Goal: Obtain resource: Download file/media

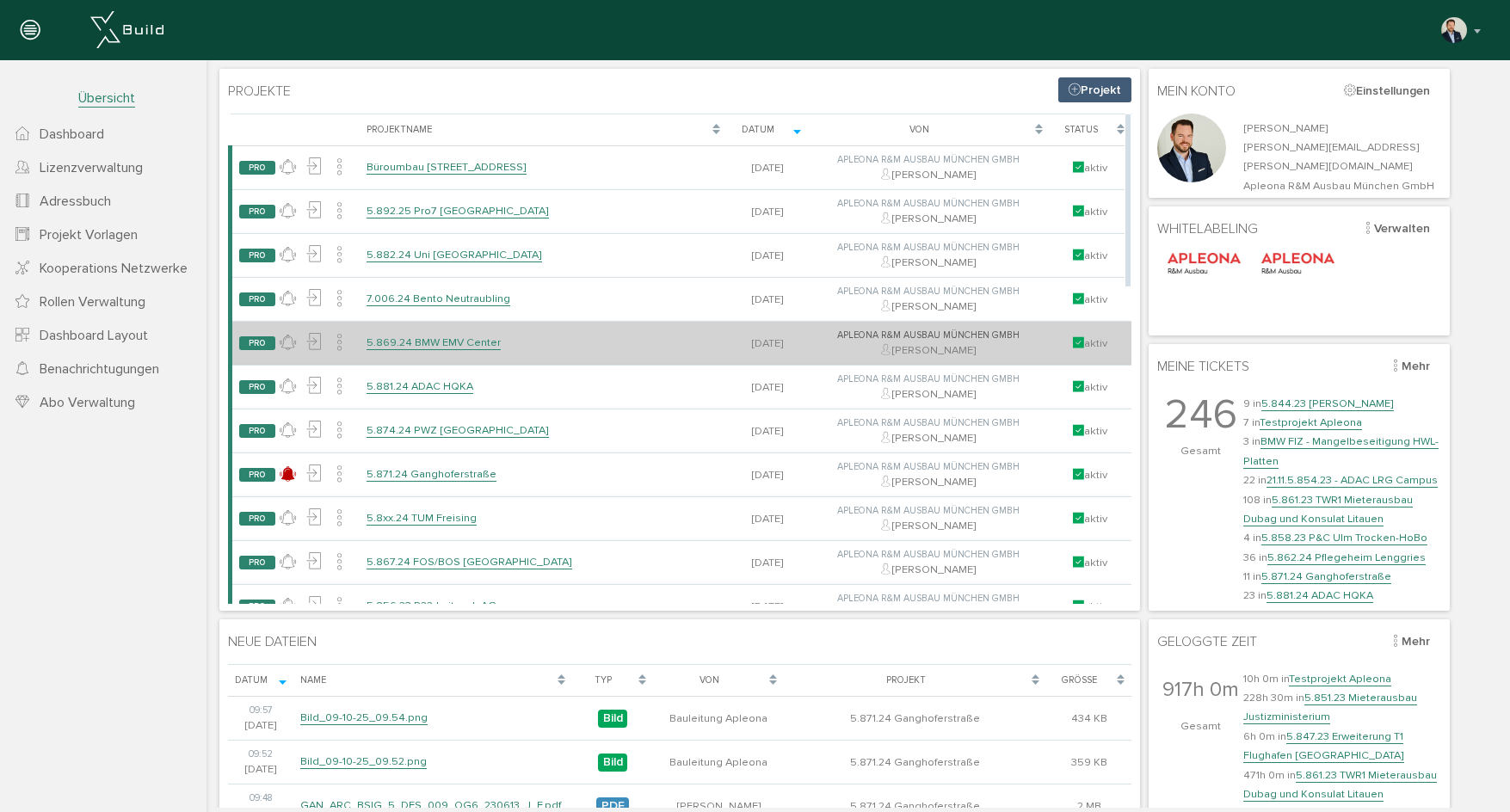
click at [442, 344] on link "5.869.24 BMW EMV Center" at bounding box center [434, 342] width 134 height 15
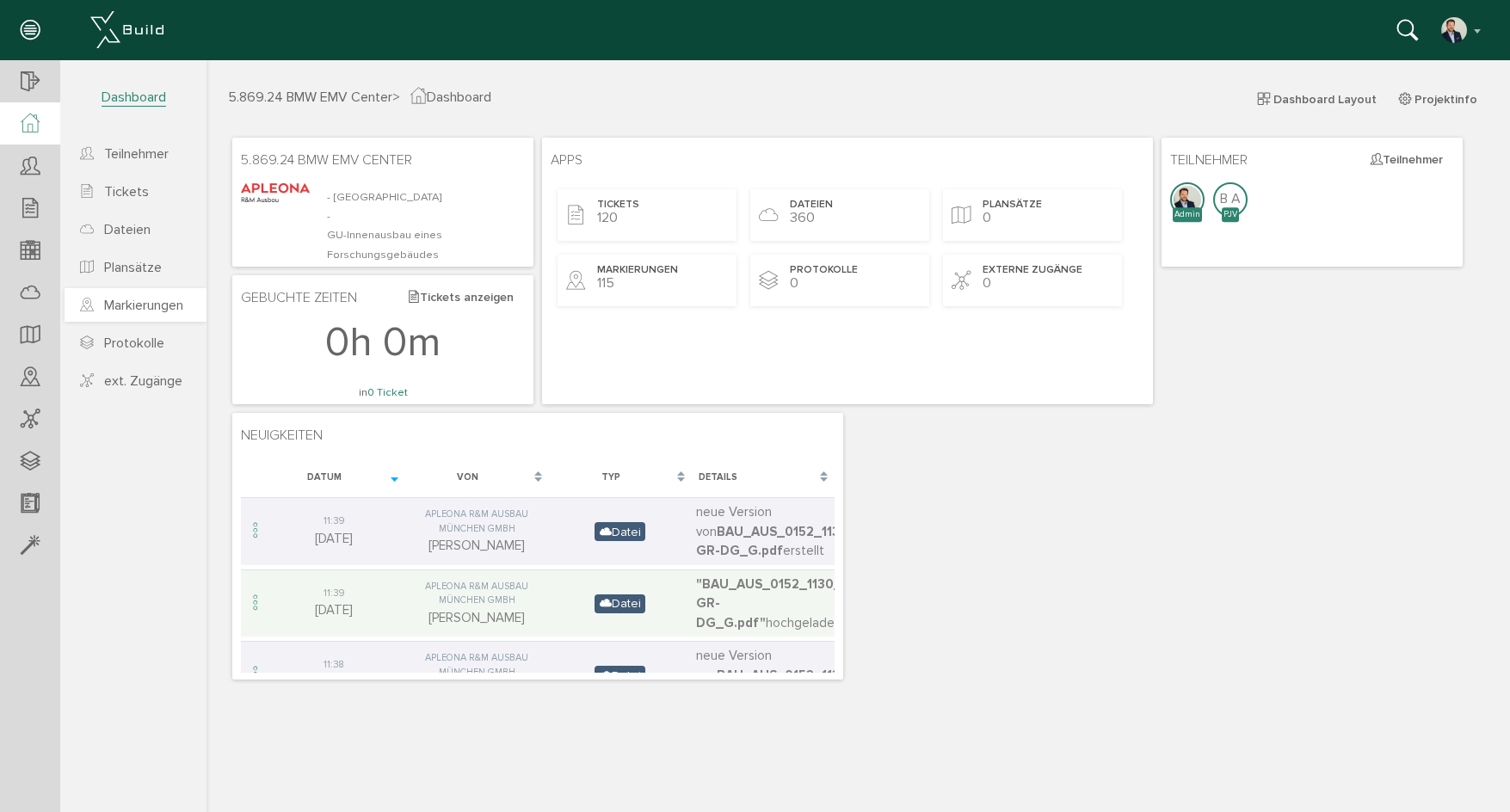
click at [149, 309] on span "Markierungen" at bounding box center [143, 306] width 79 height 17
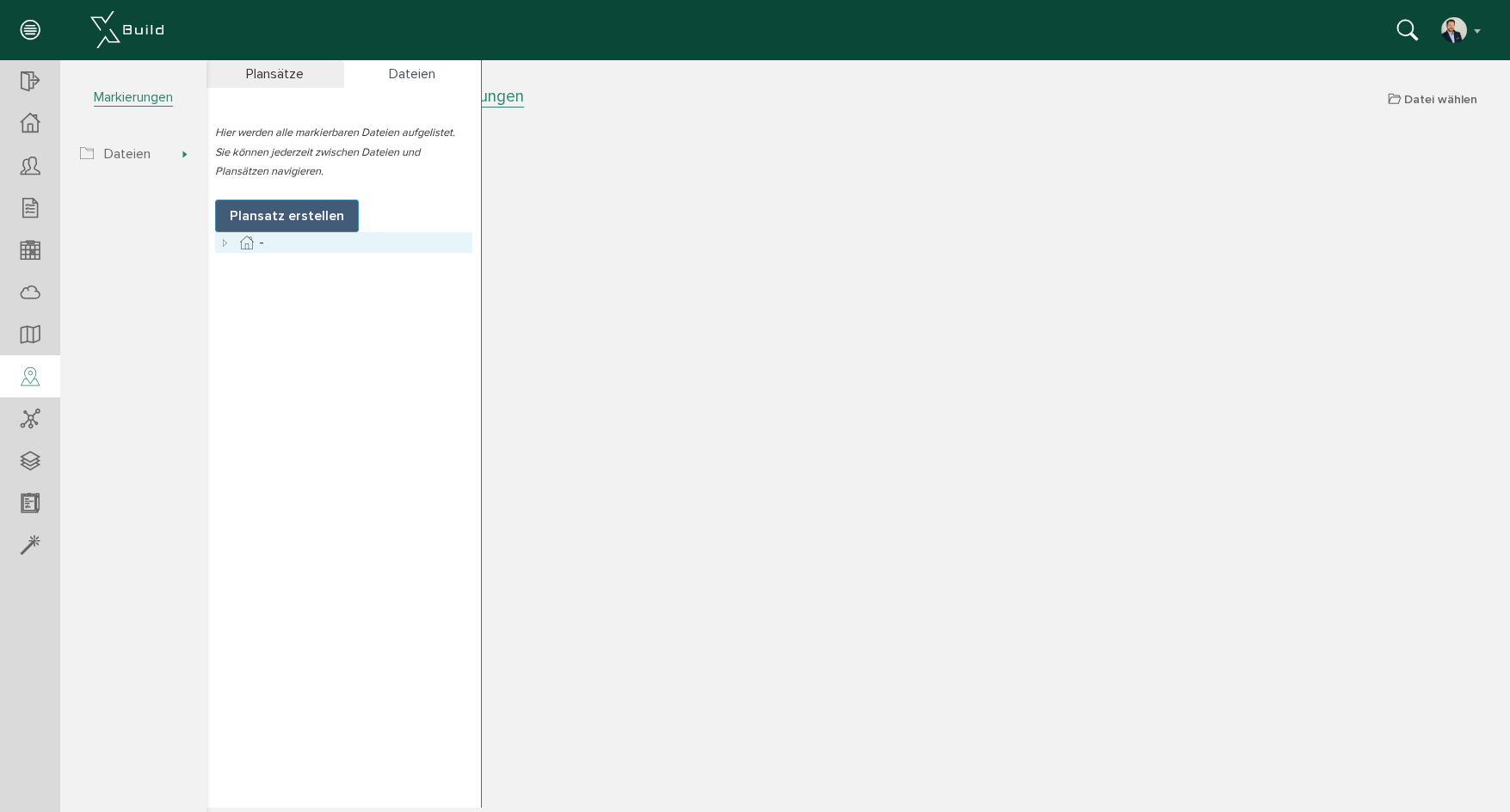
click at [225, 246] on icon at bounding box center [226, 242] width 21 height 21
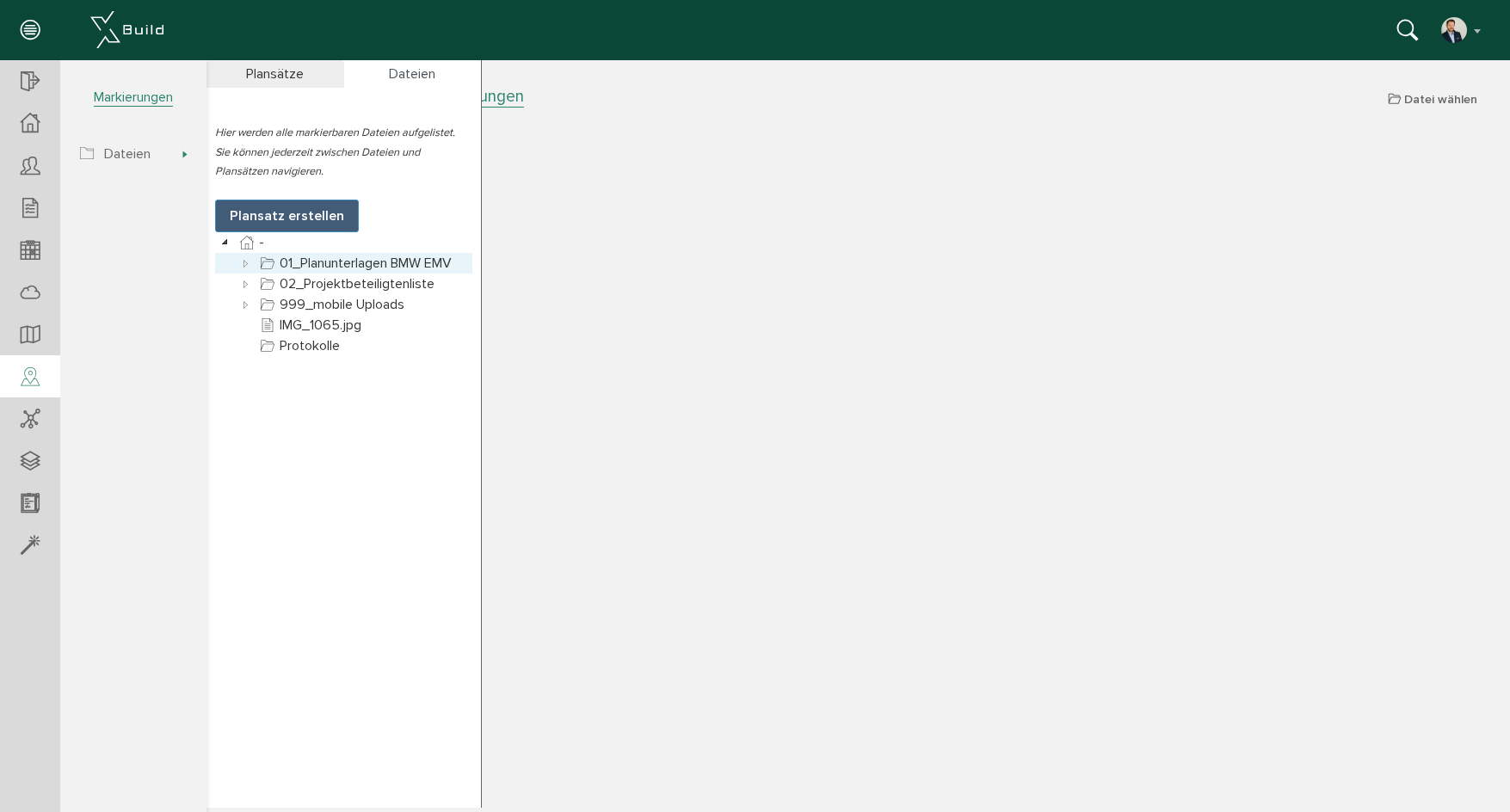
click at [240, 267] on icon at bounding box center [246, 263] width 21 height 21
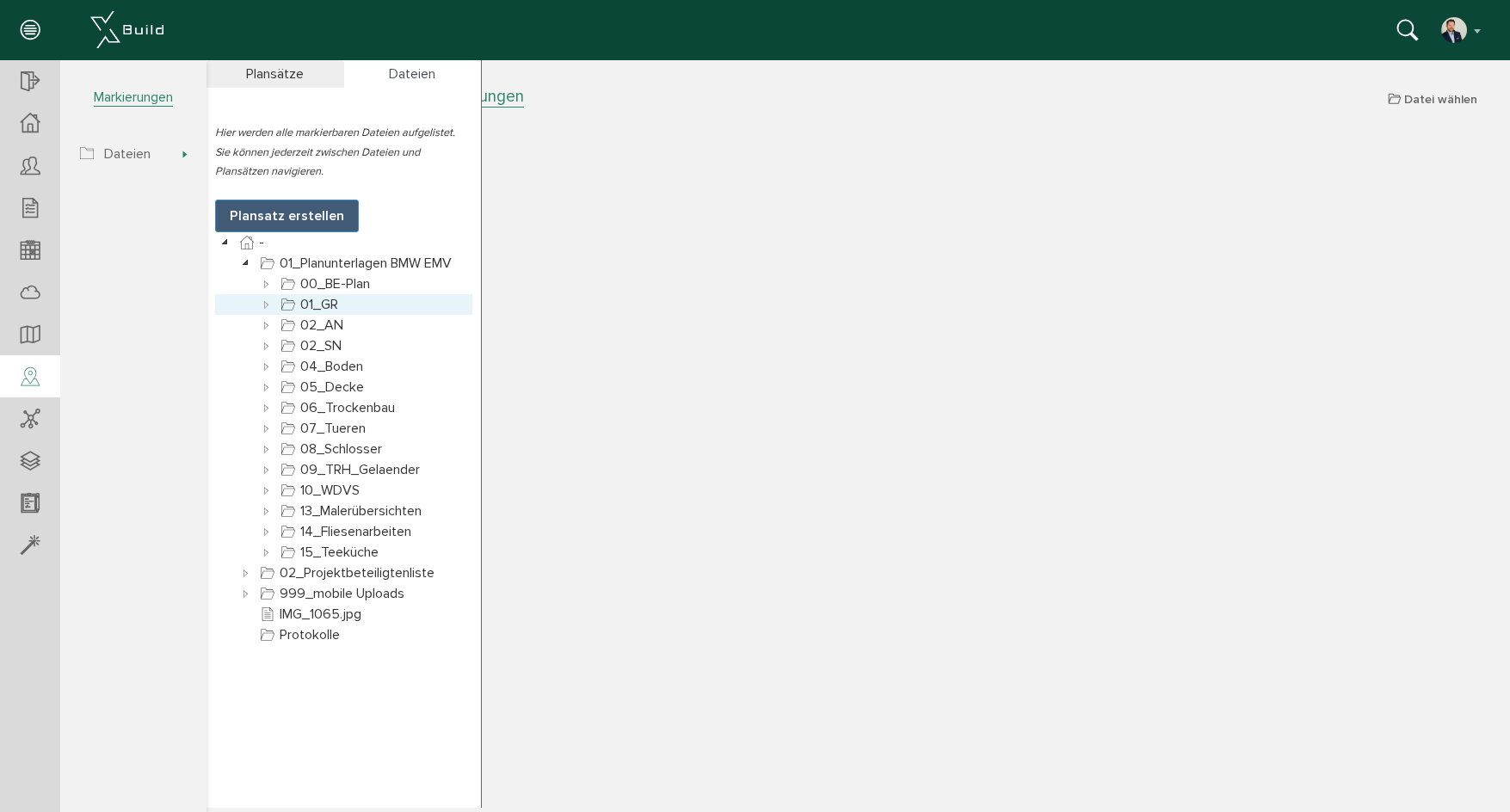
click at [267, 306] on icon at bounding box center [267, 305] width 21 height 21
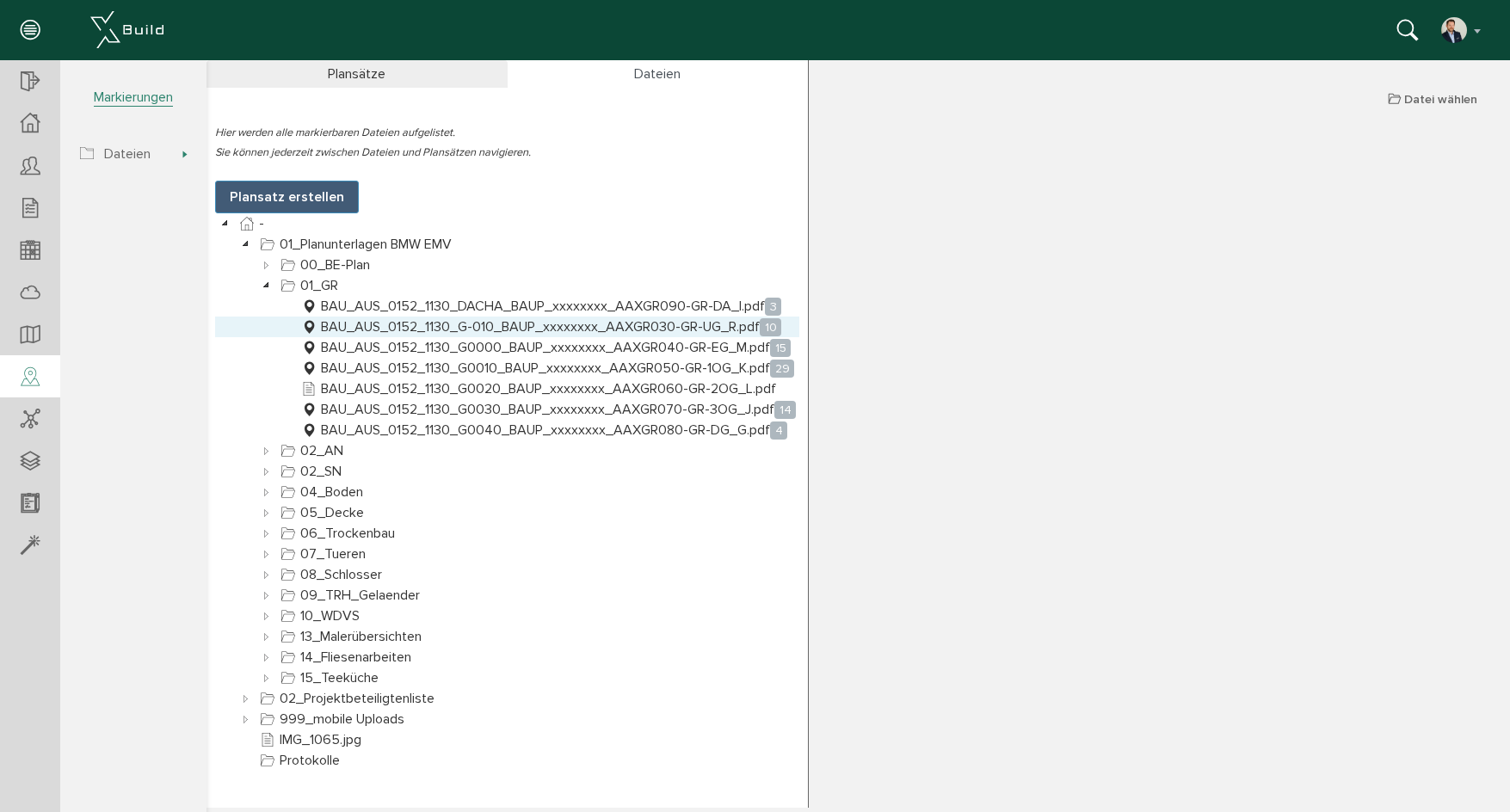
click at [711, 329] on link "BAU_AUS_0152_1130_G-010_BAUP_xxxxxxxx_AAXGR030-GR-UG_R.pdf 10" at bounding box center [541, 327] width 487 height 21
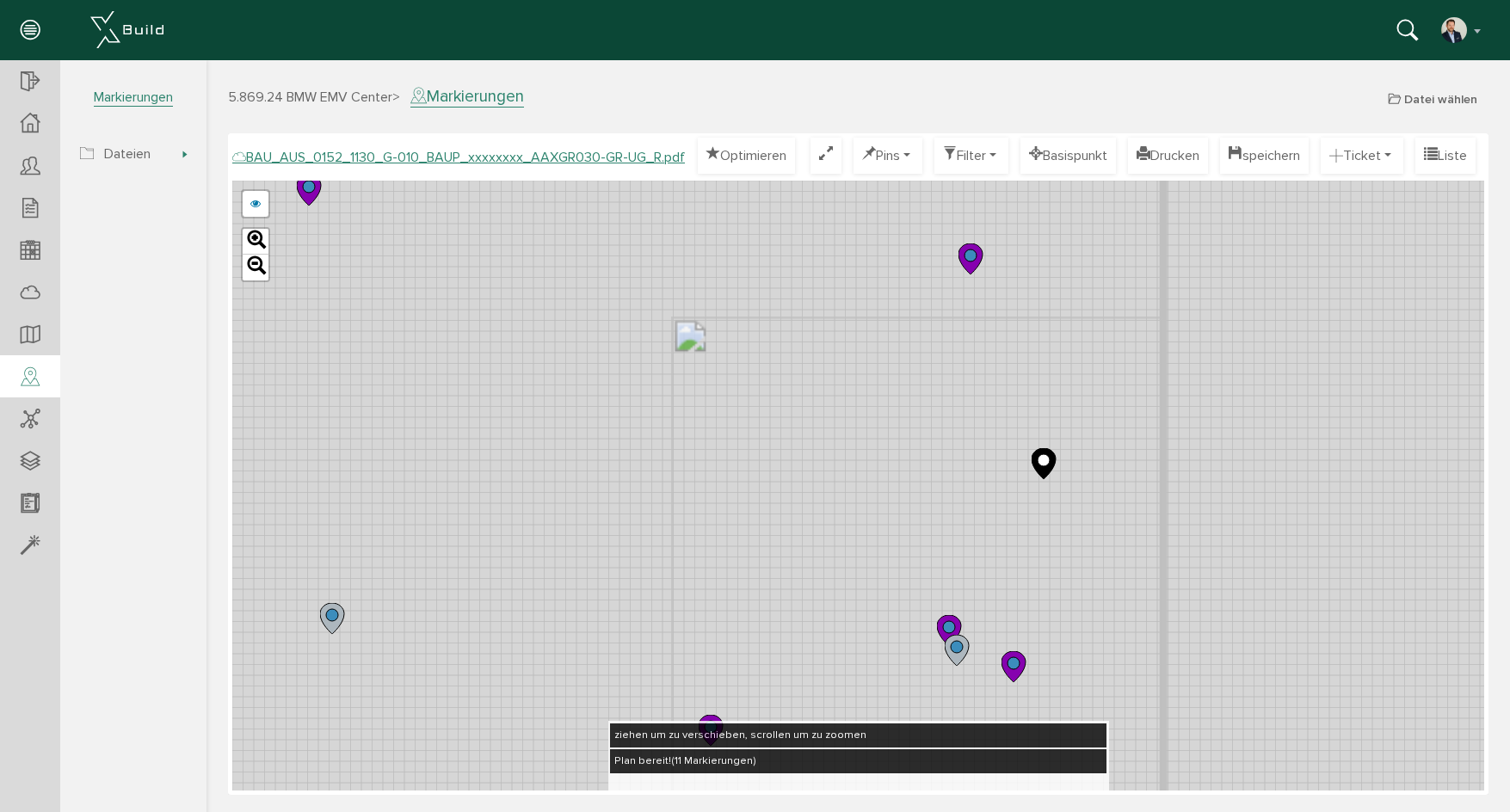
drag, startPoint x: 959, startPoint y: 398, endPoint x: 921, endPoint y: 411, distance: 40.2
click at [921, 411] on div "BAU_AUS_0152_1130_G-010_BAUP_xxxxxxxx_AAXGR030-GR-UG_O.pdf BAU_AUS_0152_1130_G-…" at bounding box center [858, 485] width 1252 height 610
drag, startPoint x: 902, startPoint y: 495, endPoint x: 868, endPoint y: 524, distance: 44.7
click at [866, 530] on div "BAU_AUS_0152_1130_G-010_BAUP_xxxxxxxx_AAXGR030-GR-UG_O.pdf BAU_AUS_0152_1130_G-…" at bounding box center [858, 485] width 1252 height 610
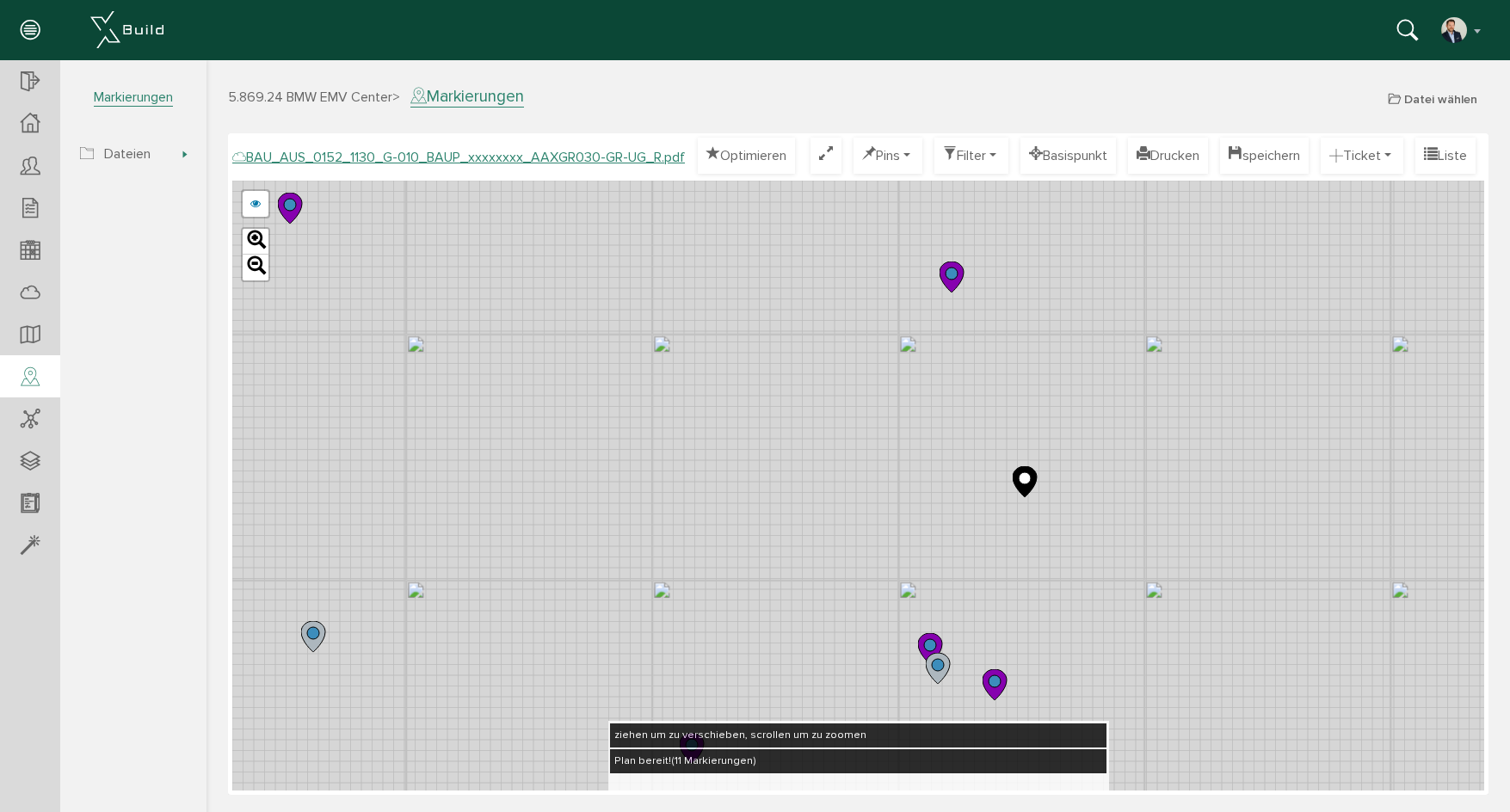
drag, startPoint x: 1048, startPoint y: 297, endPoint x: 999, endPoint y: 300, distance: 49.1
click at [973, 384] on div "BAU_AUS_0152_1130_G-010_BAUP_xxxxxxxx_AAXGR030-GR-UG_O.pdf BAU_AUS_0152_1130_G-…" at bounding box center [858, 485] width 1252 height 610
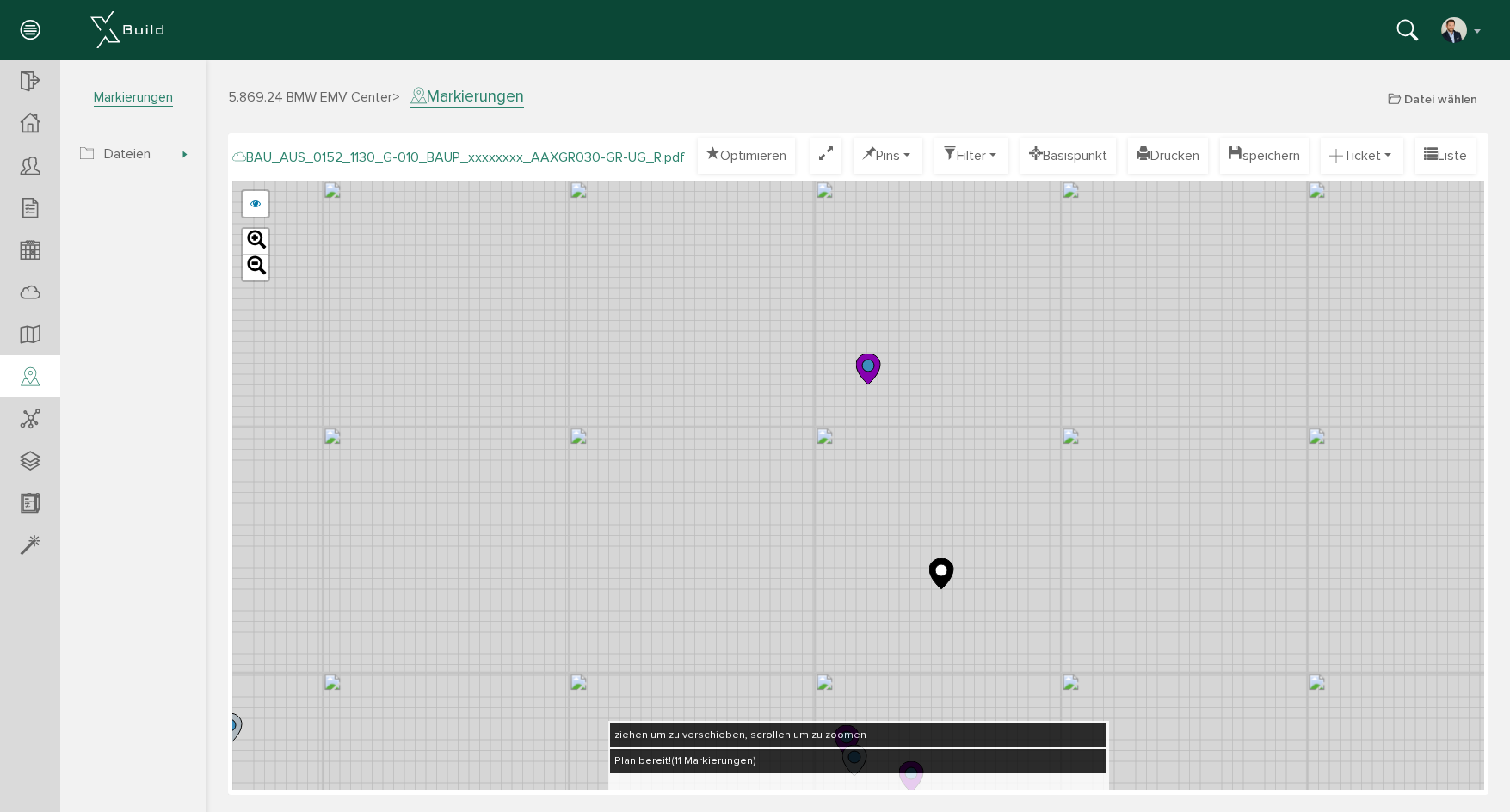
drag, startPoint x: 1022, startPoint y: 254, endPoint x: 919, endPoint y: 386, distance: 167.4
click at [919, 386] on div "BAU_AUS_0152_1130_G-010_BAUP_xxxxxxxx_AAXGR030-GR-UG_O.pdf BAU_AUS_0152_1130_G-…" at bounding box center [858, 485] width 1252 height 610
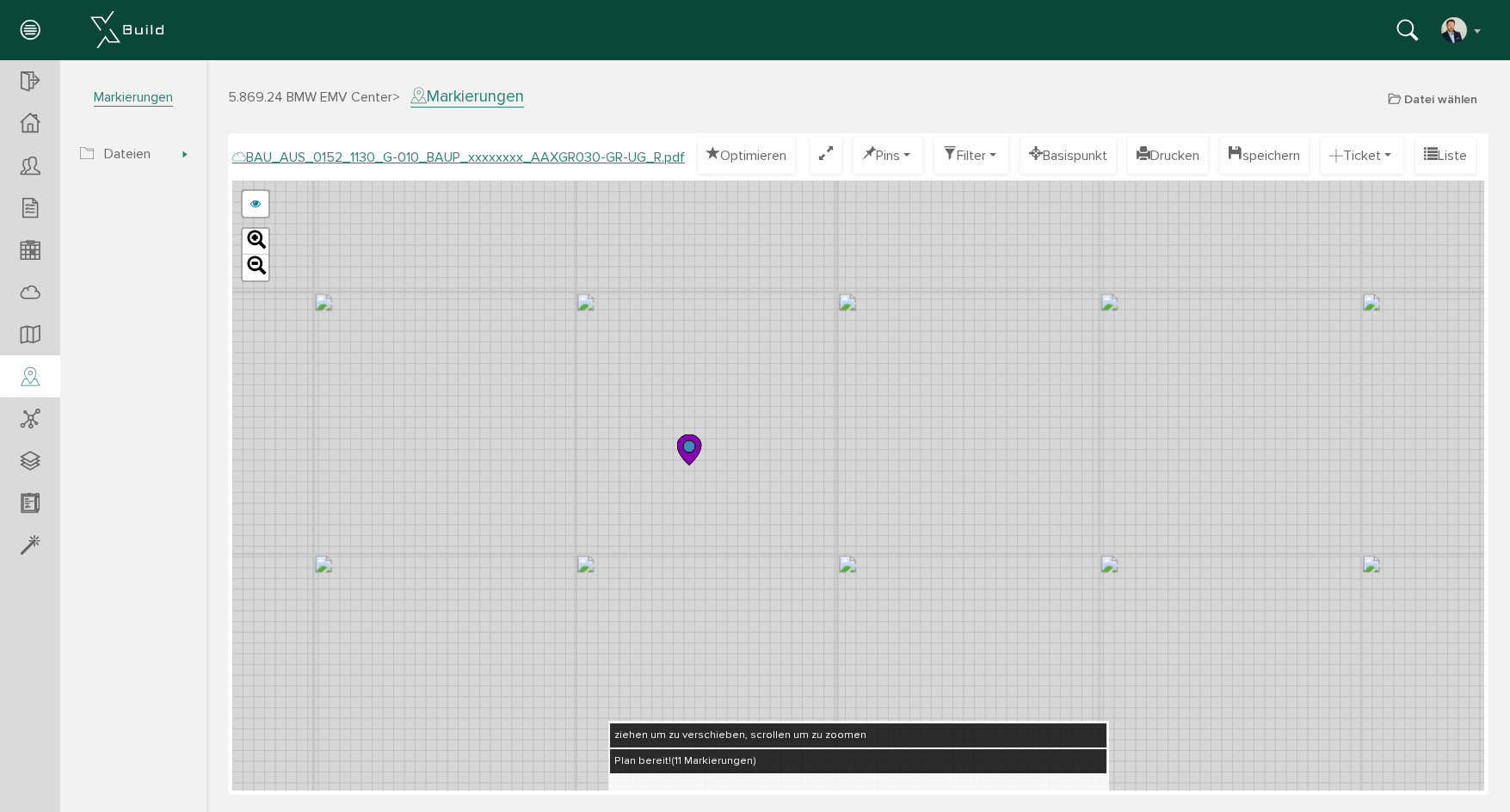
drag, startPoint x: 734, startPoint y: 525, endPoint x: 745, endPoint y: 488, distance: 38.6
click at [745, 488] on div "BAU_AUS_0152_1130_G-010_BAUP_xxxxxxxx_AAXGR030-GR-UG_O.pdf BAU_AUS_0152_1130_G-…" at bounding box center [858, 485] width 1252 height 610
drag, startPoint x: 439, startPoint y: 390, endPoint x: 447, endPoint y: 442, distance: 52.6
click at [443, 443] on div "BAU_AUS_0152_1130_G-010_BAUP_xxxxxxxx_AAXGR030-GR-UG_O.pdf BAU_AUS_0152_1130_G-…" at bounding box center [858, 485] width 1252 height 610
drag, startPoint x: 822, startPoint y: 361, endPoint x: 817, endPoint y: 387, distance: 26.5
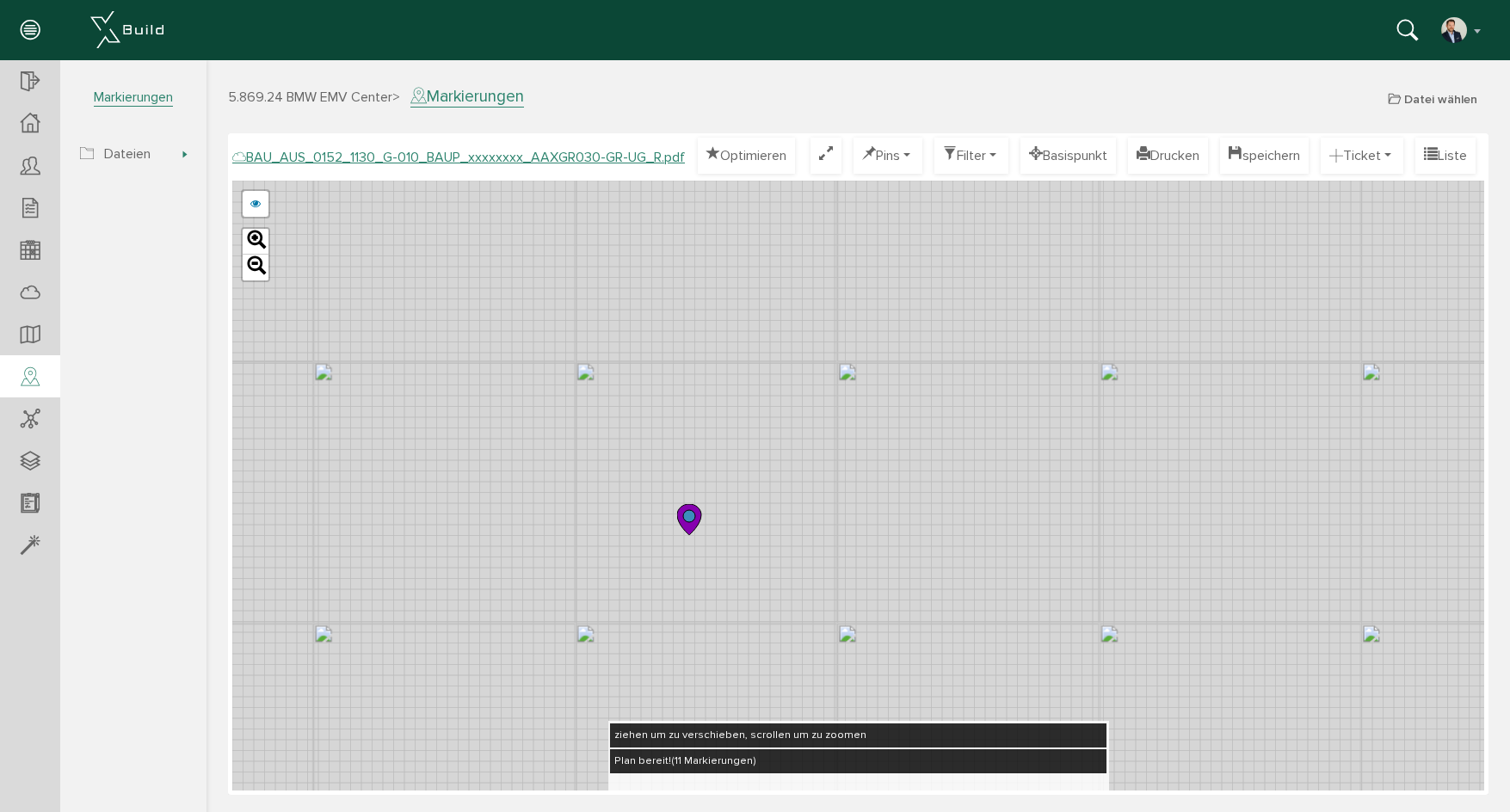
click at [817, 387] on div "BAU_AUS_0152_1130_G-010_BAUP_xxxxxxxx_AAXGR030-GR-UG_O.pdf BAU_AUS_0152_1130_G-…" at bounding box center [858, 485] width 1252 height 610
drag, startPoint x: 821, startPoint y: 409, endPoint x: 823, endPoint y: 393, distance: 16.1
click at [823, 393] on div "BAU_AUS_0152_1130_G-010_BAUP_xxxxxxxx_AAXGR030-GR-UG_O.pdf BAU_AUS_0152_1130_G-…" at bounding box center [858, 485] width 1252 height 610
drag, startPoint x: 854, startPoint y: 372, endPoint x: 842, endPoint y: 255, distance: 117.6
click at [842, 255] on div "BAU_AUS_0152_1130_G-010_BAUP_xxxxxxxx_AAXGR030-GR-UG_O.pdf BAU_AUS_0152_1130_G-…" at bounding box center [858, 485] width 1252 height 610
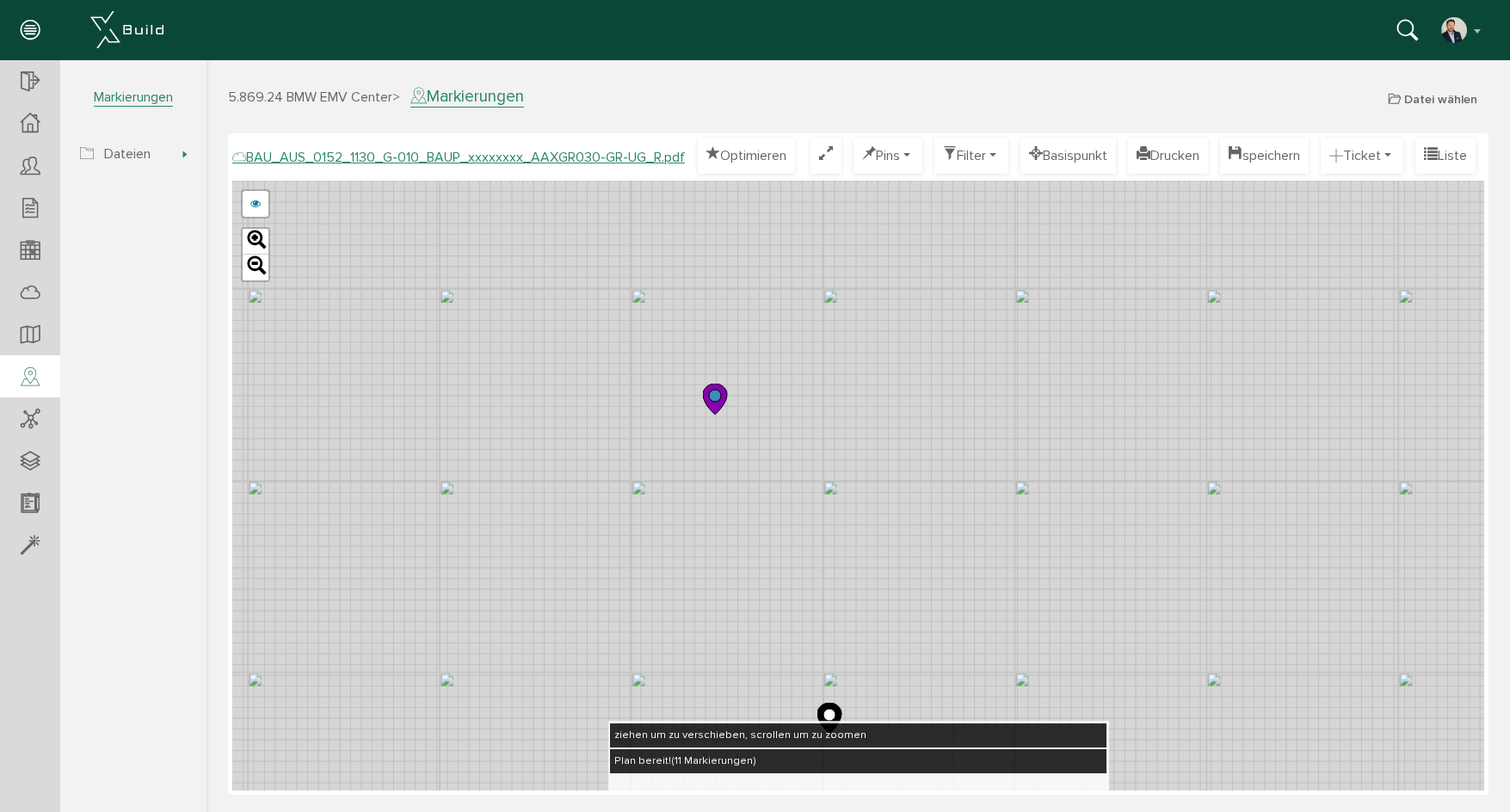
drag, startPoint x: 864, startPoint y: 337, endPoint x: 866, endPoint y: 387, distance: 50.0
click at [866, 387] on div "BAU_AUS_0152_1130_G-010_BAUP_xxxxxxxx_AAXGR030-GR-UG_O.pdf BAU_AUS_0152_1130_G-…" at bounding box center [858, 485] width 1252 height 610
drag, startPoint x: 986, startPoint y: 356, endPoint x: 964, endPoint y: 492, distance: 137.8
click at [964, 492] on div "BAU_AUS_0152_1130_G-010_BAUP_xxxxxxxx_AAXGR030-GR-UG_O.pdf BAU_AUS_0152_1130_G-…" at bounding box center [858, 485] width 1252 height 610
drag, startPoint x: 843, startPoint y: 569, endPoint x: 840, endPoint y: 347, distance: 222.0
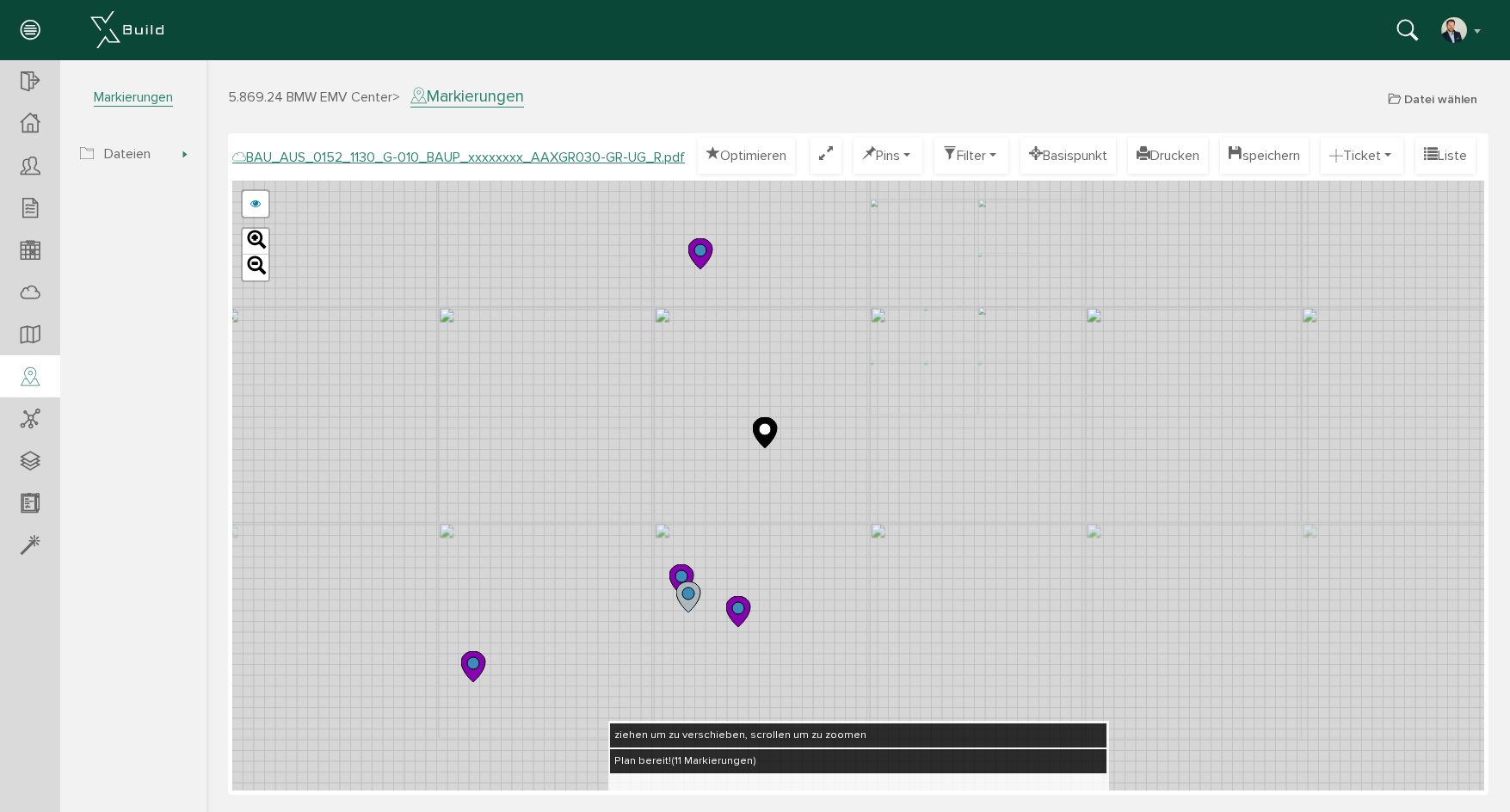
click at [840, 347] on div "BAU_AUS_0152_1130_G-010_BAUP_xxxxxxxx_AAXGR030-GR-UG_O.pdf BAU_AUS_0152_1130_G-…" at bounding box center [858, 485] width 1252 height 610
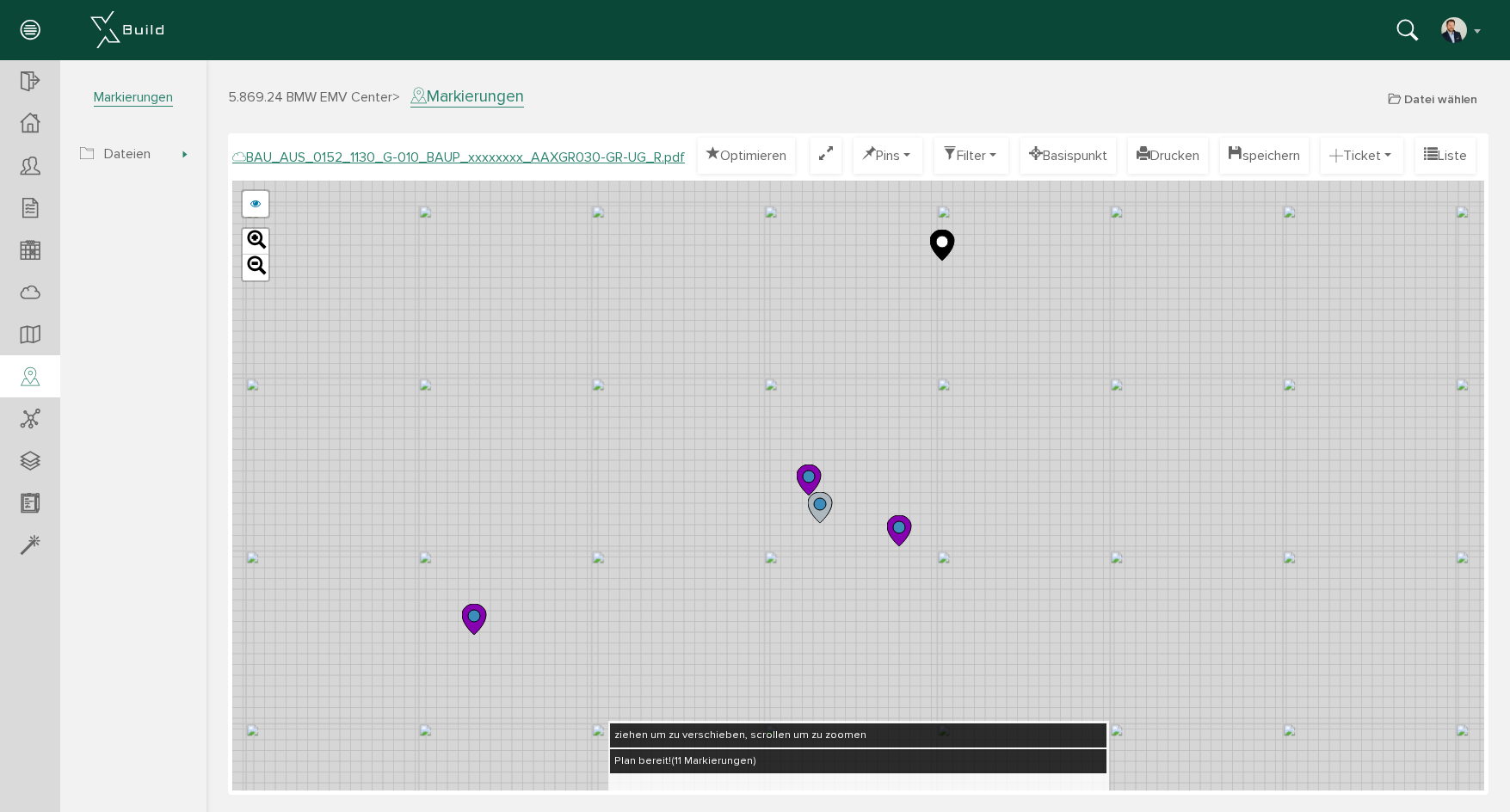
drag, startPoint x: 972, startPoint y: 258, endPoint x: 964, endPoint y: 385, distance: 127.3
click at [964, 384] on div "BAU_AUS_0152_1130_G-010_BAUP_xxxxxxxx_AAXGR030-GR-UG_O.pdf BAU_AUS_0152_1130_G-…" at bounding box center [858, 485] width 1252 height 610
drag, startPoint x: 966, startPoint y: 381, endPoint x: 929, endPoint y: 494, distance: 118.9
click at [929, 496] on div "BAU_AUS_0152_1130_G-010_BAUP_xxxxxxxx_AAXGR030-GR-UG_O.pdf BAU_AUS_0152_1130_G-…" at bounding box center [858, 485] width 1252 height 610
drag, startPoint x: 965, startPoint y: 300, endPoint x: 965, endPoint y: 400, distance: 100.0
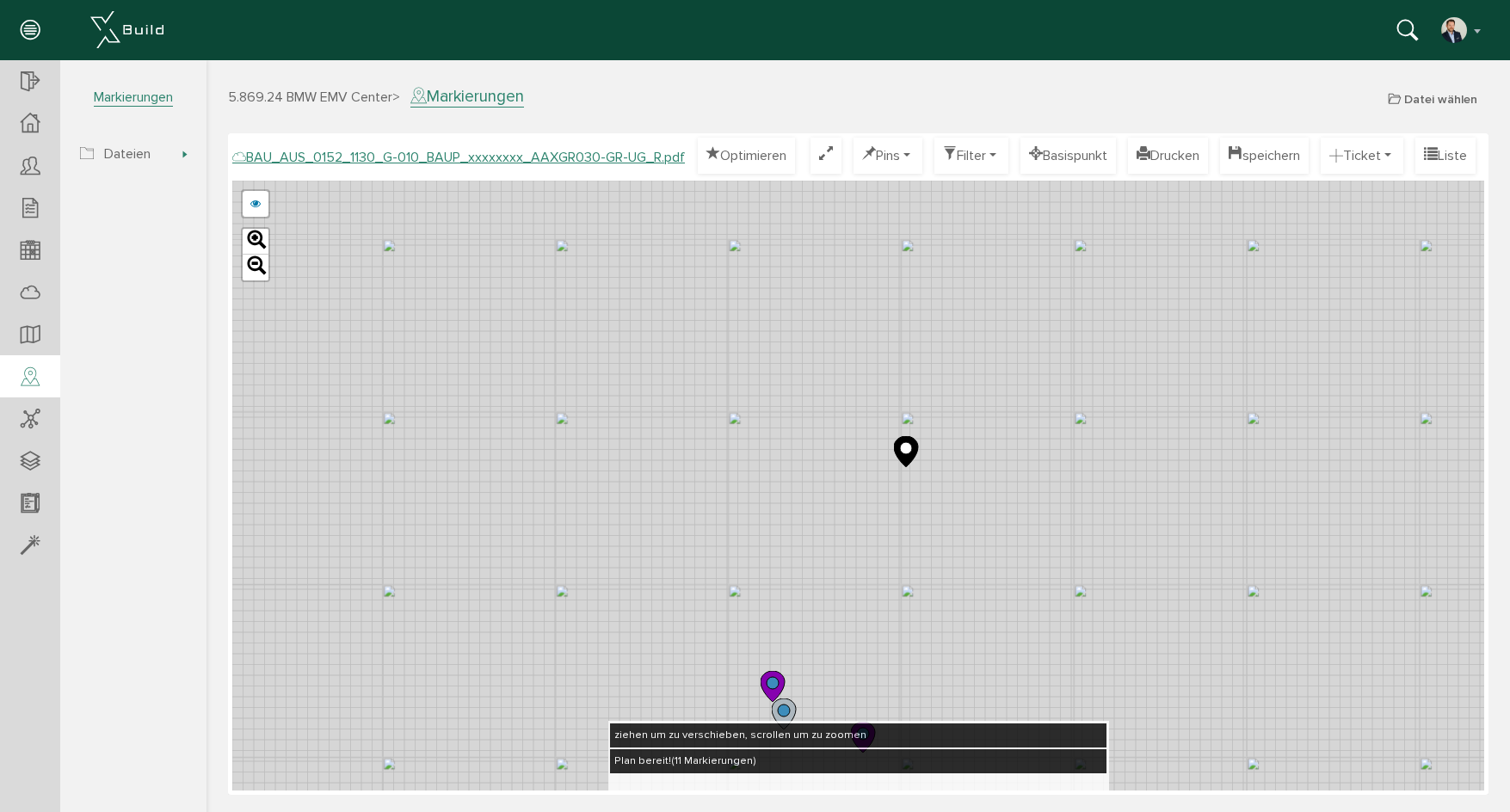
click at [965, 400] on div "BAU_AUS_0152_1130_G-010_BAUP_xxxxxxxx_AAXGR030-GR-UG_O.pdf BAU_AUS_0152_1130_G-…" at bounding box center [858, 485] width 1252 height 610
drag, startPoint x: 944, startPoint y: 316, endPoint x: 960, endPoint y: 410, distance: 95.4
click at [960, 410] on div "BAU_AUS_0152_1130_G-010_BAUP_xxxxxxxx_AAXGR030-GR-UG_O.pdf BAU_AUS_0152_1130_G-…" at bounding box center [858, 485] width 1252 height 610
drag, startPoint x: 1010, startPoint y: 347, endPoint x: 1013, endPoint y: 421, distance: 74.1
click at [1013, 420] on div "BAU_AUS_0152_1130_G-010_BAUP_xxxxxxxx_AAXGR030-GR-UG_O.pdf BAU_AUS_0152_1130_G-…" at bounding box center [858, 485] width 1252 height 610
